Goal: Transaction & Acquisition: Purchase product/service

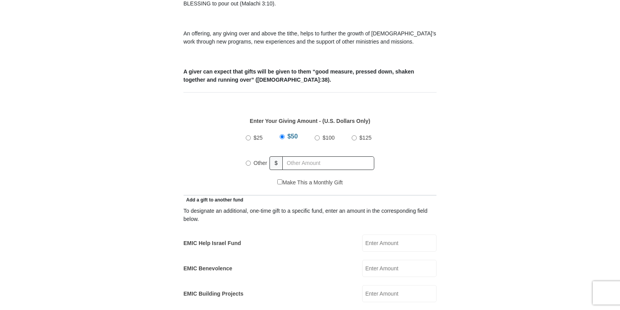
click at [250, 161] on input "Other" at bounding box center [248, 163] width 5 height 5
radio input "true"
click at [387, 235] on input "EMIC Help Israel Fund" at bounding box center [399, 243] width 74 height 17
type input "60.00"
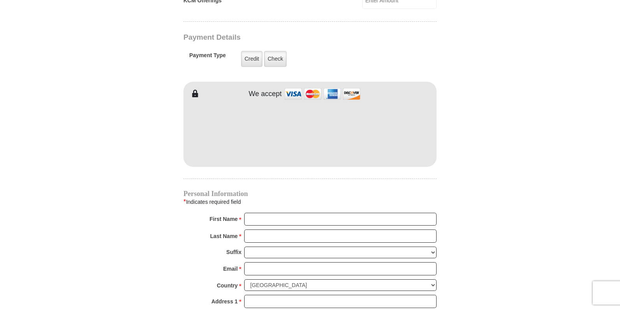
scroll to position [623, 0]
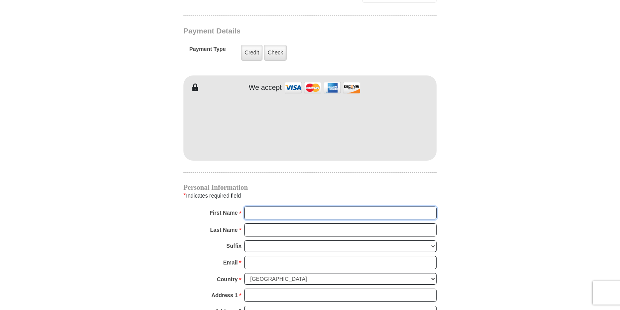
click at [259, 207] on input "First Name *" at bounding box center [340, 213] width 192 height 13
type input "[PERSON_NAME]"
click at [262, 223] on input "Last Name *" at bounding box center [340, 229] width 192 height 13
type input "[PERSON_NAME]"
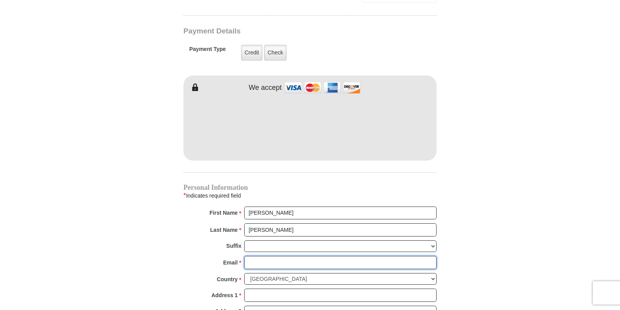
click at [252, 256] on input "Email *" at bounding box center [340, 262] width 192 height 13
type input "[EMAIL_ADDRESS][DOMAIN_NAME]"
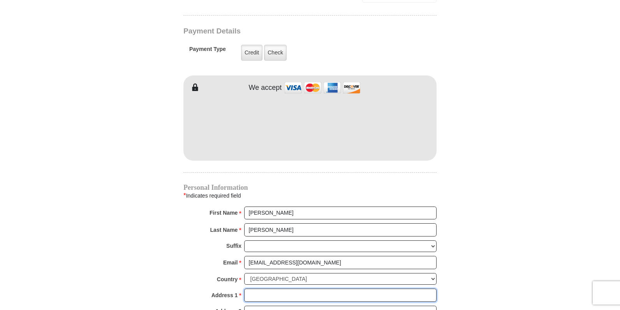
type input "[STREET_ADDRESS]"
type input "Suite 175"
type input "[PERSON_NAME]"
select select "AL"
type input "36117"
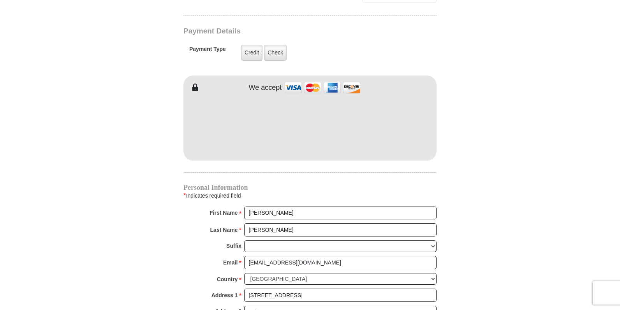
type input "3342397384"
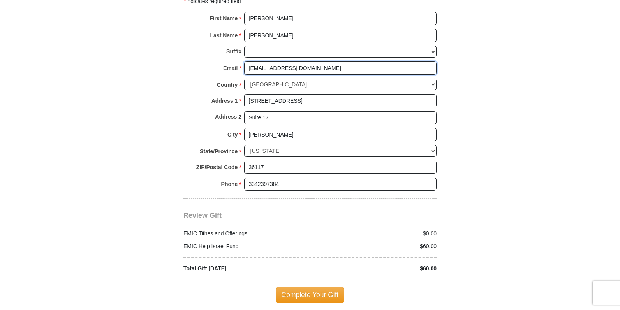
scroll to position [856, 0]
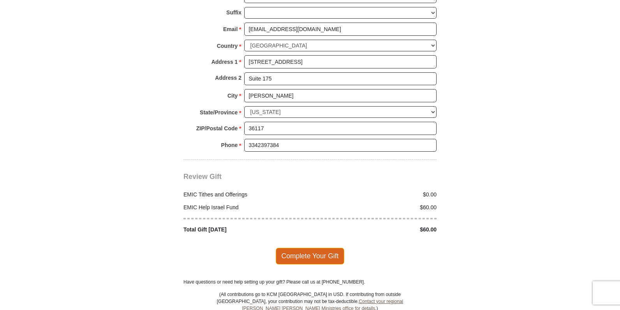
click at [313, 248] on span "Complete Your Gift" at bounding box center [310, 256] width 69 height 16
